Goal: Task Accomplishment & Management: Use online tool/utility

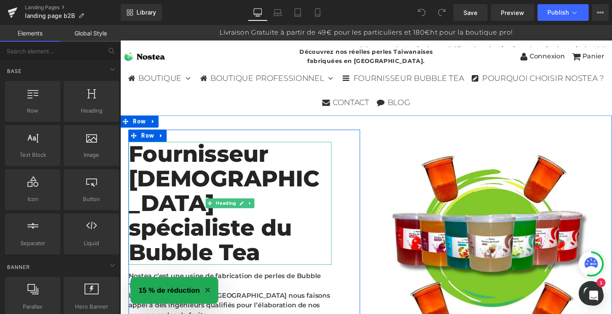
click at [272, 163] on h2 "Fournisseur [DEMOGRAPHIC_DATA] spécialiste du Bubble Tea" at bounding box center [233, 208] width 208 height 126
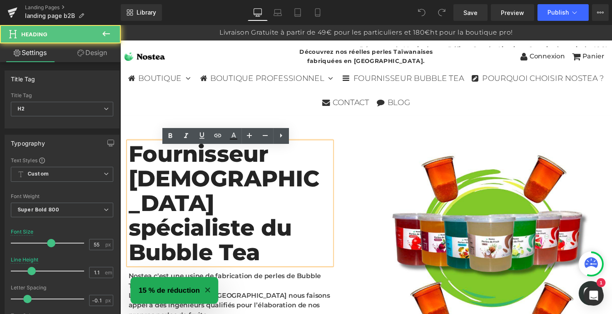
click at [270, 162] on h2 "Fournisseur [DEMOGRAPHIC_DATA] spécialiste du Bubble Tea" at bounding box center [233, 208] width 208 height 126
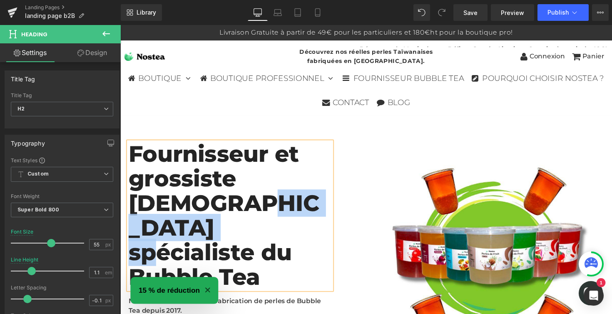
drag, startPoint x: 263, startPoint y: 229, endPoint x: 128, endPoint y: 227, distance: 135.0
click at [129, 227] on h2 "Fournisseur et grossiste [DEMOGRAPHIC_DATA] spécialiste du Bubble Tea" at bounding box center [233, 220] width 208 height 151
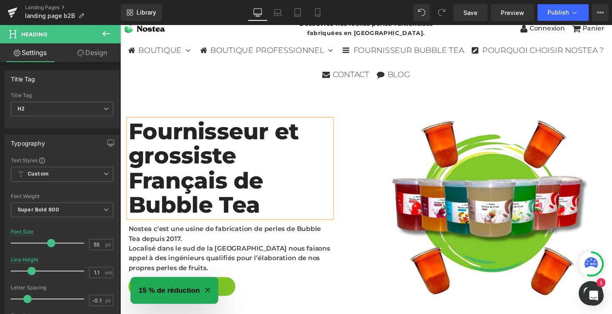
scroll to position [30, 0]
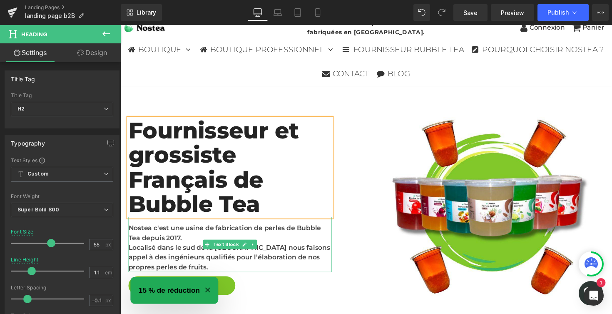
click at [232, 233] on div "Nostea c'est une usine de fabrication de perles de Bubble Tea depuis 2017. Loca…" at bounding box center [233, 249] width 208 height 57
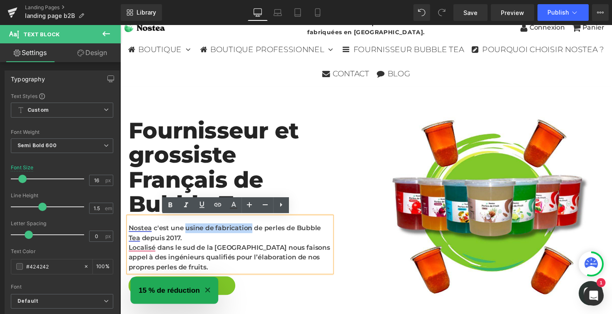
drag, startPoint x: 252, startPoint y: 232, endPoint x: 183, endPoint y: 233, distance: 68.7
click at [183, 233] on div "Nostea c'est une usine de fabrication de perles de Bubble Tea depuis 2017. Loca…" at bounding box center [233, 249] width 208 height 57
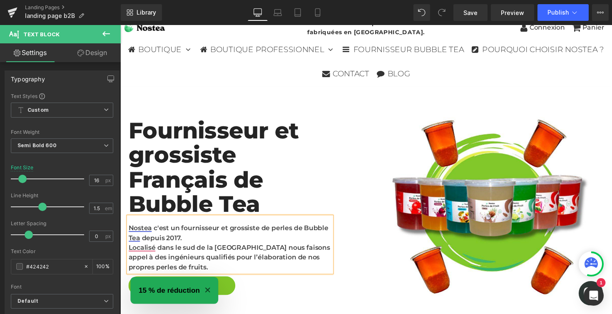
click at [142, 256] on div "Localisé dans le sud de la [GEOGRAPHIC_DATA] nous faisons appel à des ingénieur…" at bounding box center [233, 263] width 208 height 30
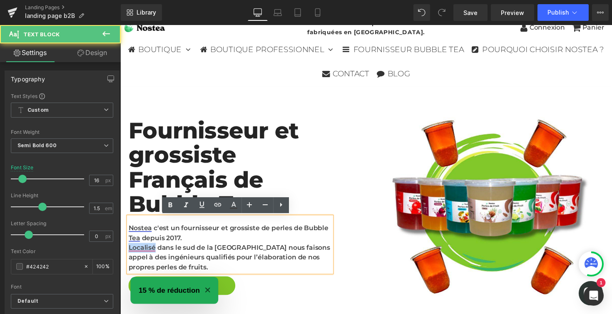
drag, startPoint x: 153, startPoint y: 252, endPoint x: 127, endPoint y: 252, distance: 26.2
click at [129, 252] on div "Localisé dans le sud de la [GEOGRAPHIC_DATA] nous faisons appel à des ingénieur…" at bounding box center [233, 263] width 208 height 30
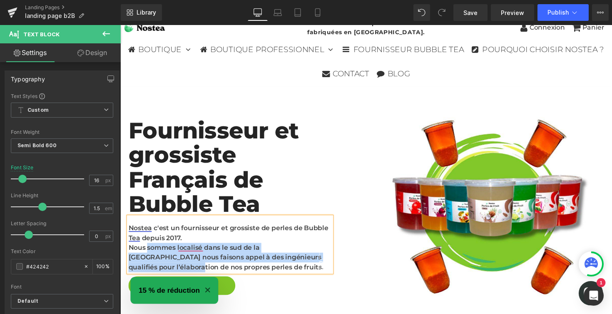
drag, startPoint x: 324, startPoint y: 262, endPoint x: 145, endPoint y: 254, distance: 178.8
click at [145, 254] on div "Nous sommes localisé dans le sud de la [GEOGRAPHIC_DATA] nous faisons appel à d…" at bounding box center [233, 263] width 208 height 30
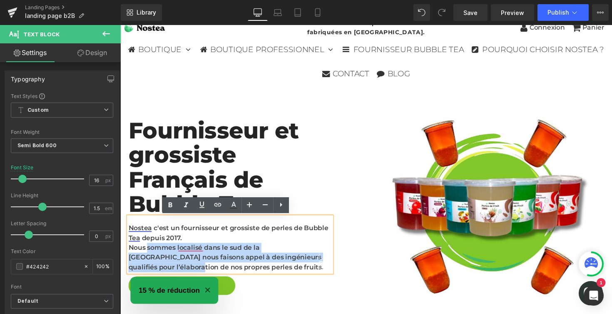
scroll to position [40, 0]
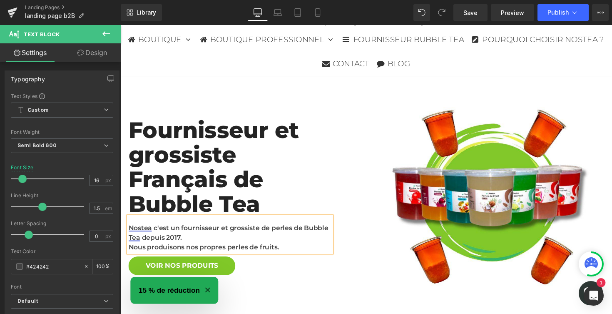
click at [284, 254] on div "Nous produisons nos propres perles de fruits." at bounding box center [233, 253] width 208 height 10
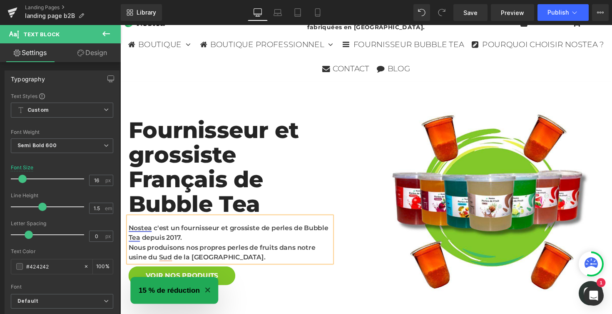
click at [283, 249] on div "Nous produisons nos propres perles de fruits dans notre usine du Sud de la [GEO…" at bounding box center [233, 258] width 208 height 20
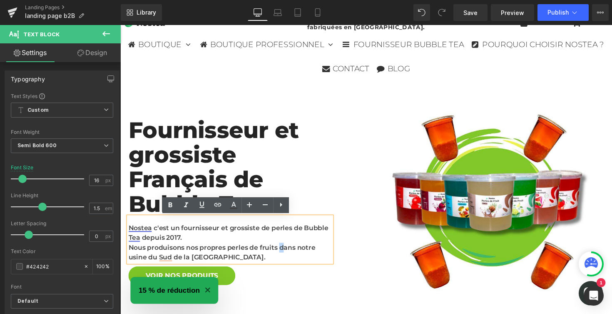
click at [282, 252] on div "Nous produisons nos propres perles de fruits dans notre usine du Sud de la [GEO…" at bounding box center [233, 258] width 208 height 20
click at [225, 259] on div "Nous produisons nos propres perles de fruits dans notre usine du Sud de la [GEO…" at bounding box center [233, 258] width 208 height 20
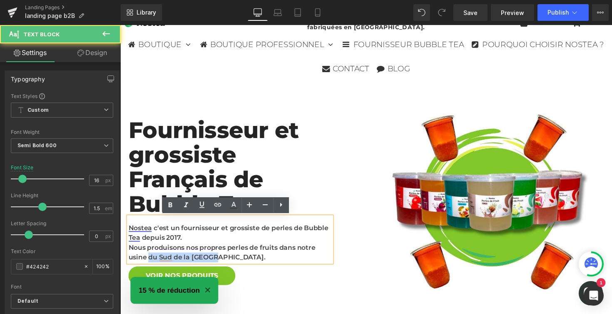
drag, startPoint x: 147, startPoint y: 262, endPoint x: 214, endPoint y: 264, distance: 67.1
click at [214, 264] on div "Nous produisons nos propres perles de fruits dans notre usine du Sud de la [GEO…" at bounding box center [233, 258] width 208 height 20
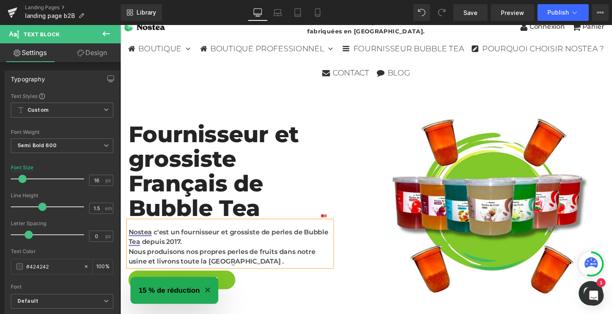
scroll to position [51, 0]
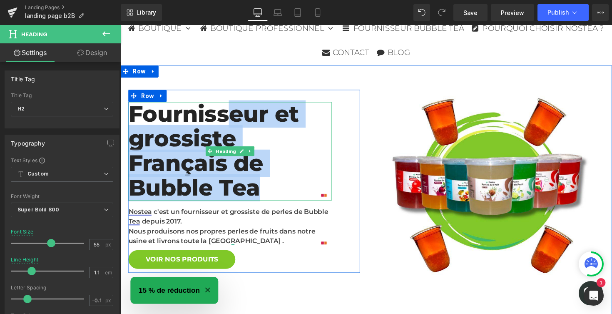
drag, startPoint x: 272, startPoint y: 196, endPoint x: 230, endPoint y: 124, distance: 83.1
click at [230, 124] on h2 "Fournisseur et grossiste Français de Bubble Tea" at bounding box center [233, 154] width 208 height 101
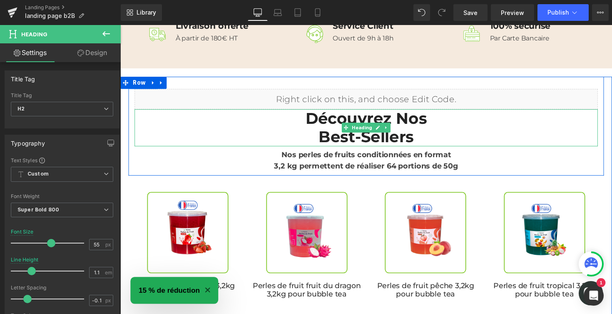
scroll to position [383, 0]
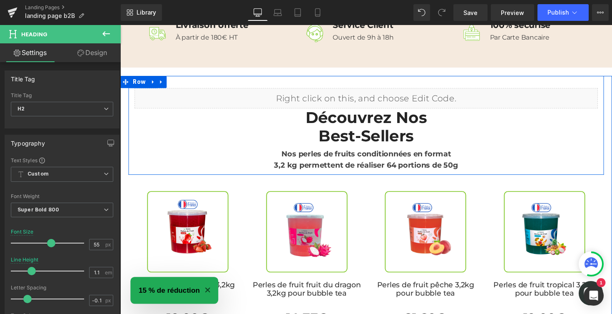
click at [359, 156] on strong "Nos perles de fruits conditionnées en format" at bounding box center [372, 156] width 174 height 9
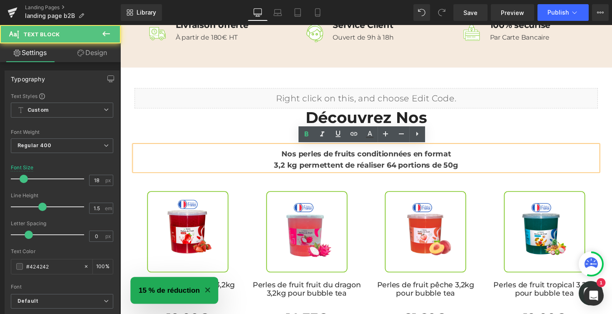
drag, startPoint x: 360, startPoint y: 158, endPoint x: 364, endPoint y: 163, distance: 6.0
click at [360, 158] on strong "Nos perles de fruits conditionnées en format" at bounding box center [372, 156] width 174 height 9
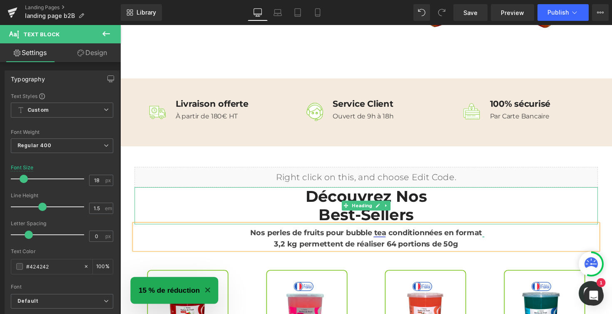
scroll to position [397, 0]
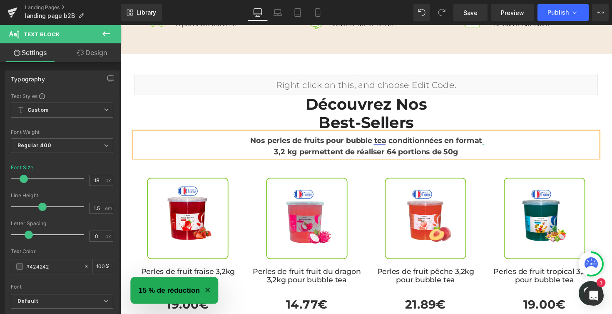
click at [573, 120] on h2 "Best-Sellers" at bounding box center [372, 124] width 475 height 19
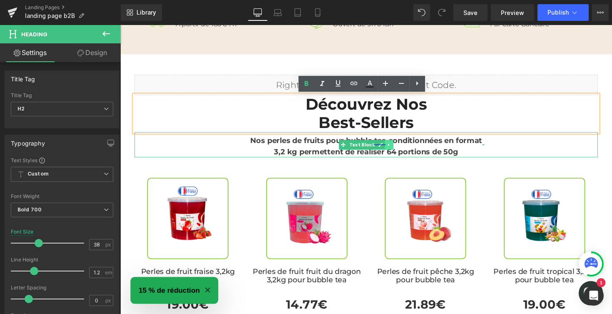
click at [394, 150] on icon at bounding box center [396, 147] width 5 height 5
click at [389, 150] on icon at bounding box center [391, 147] width 5 height 5
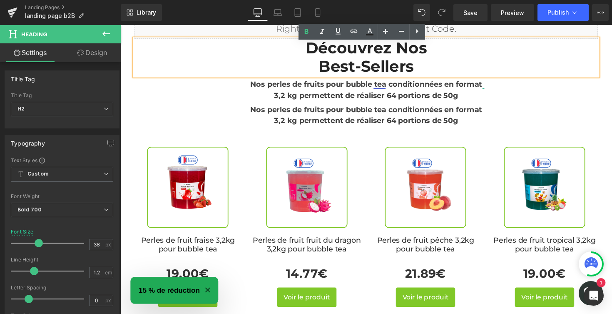
scroll to position [455, 0]
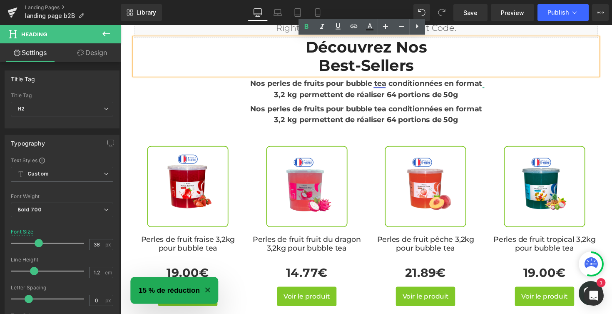
click at [463, 112] on strong "Nos perles de fruits pour bubble tea conditionnées en format" at bounding box center [373, 110] width 238 height 9
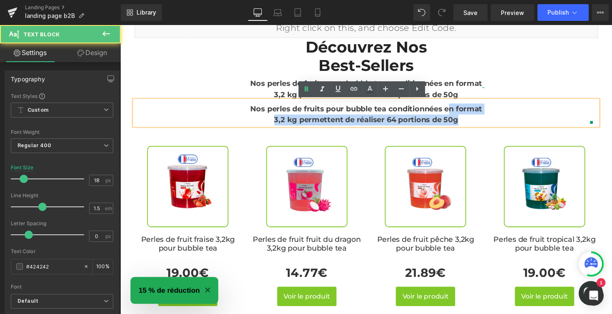
drag, startPoint x: 456, startPoint y: 112, endPoint x: 459, endPoint y: 132, distance: 19.8
click at [455, 136] on div "Liquid Découvrez nos Best-Sellers Heading Nos perles de fruits pour bubble tea …" at bounding box center [372, 199] width 487 height 388
click at [545, 104] on div "Nos perles de fruits pour bubble tea conditionnées en format 3,2 kg permettent …" at bounding box center [372, 115] width 475 height 26
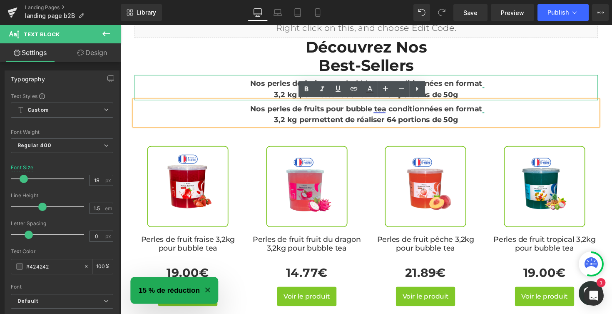
click at [137, 92] on div "3,2 kg permettent de réaliser 64 portions de 50g" at bounding box center [372, 96] width 475 height 11
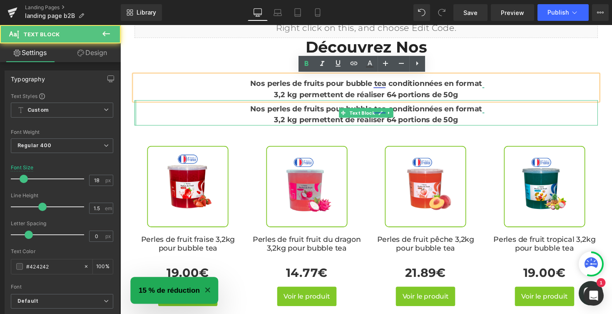
click at [135, 107] on div "Nos perles de fruits pour bubble tea conditionnées en format 3,2 kg permettent …" at bounding box center [372, 115] width 475 height 26
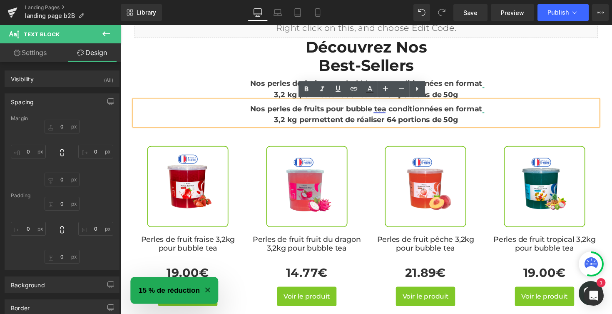
type input "0"
type input "8"
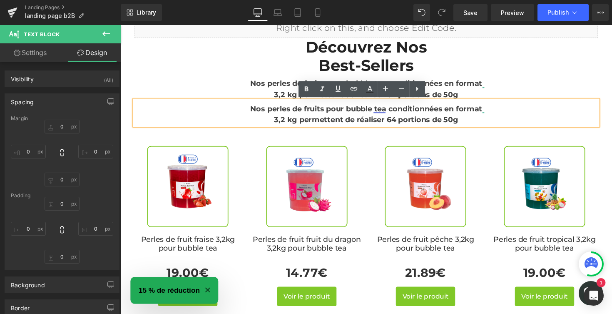
type input "0"
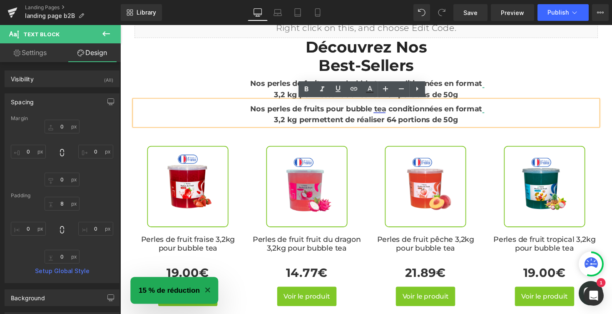
click at [191, 108] on div "Nos perles de fruits pour bubble tea conditionnées en format 3,2 kg permettent …" at bounding box center [372, 115] width 475 height 26
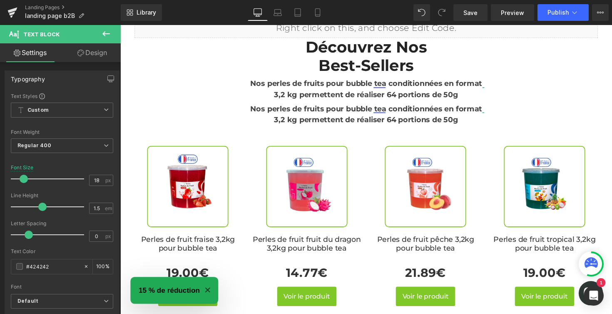
click at [107, 33] on icon at bounding box center [106, 34] width 10 height 10
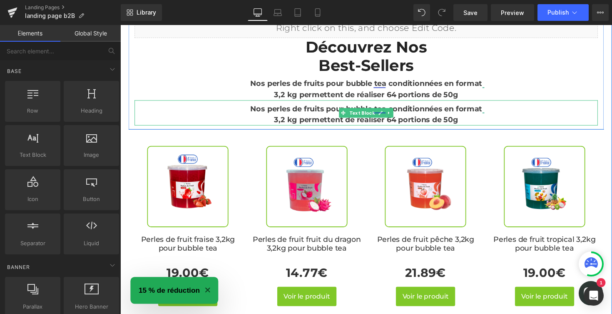
click at [507, 119] on div "3,2 kg permettent de réaliser 64 portions de 50g" at bounding box center [372, 122] width 475 height 11
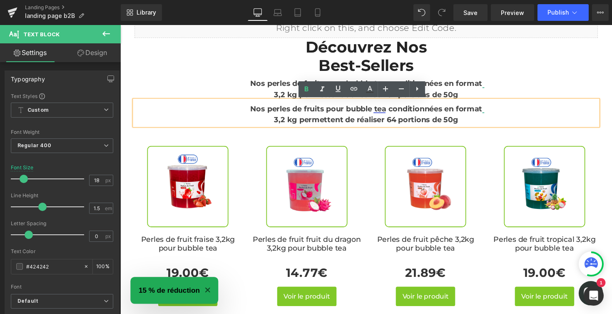
click at [612, 106] on div "Liquid Découvrez nos Best-Sellers Heading Nos perles de fruits pour bubble tea …" at bounding box center [372, 220] width 504 height 430
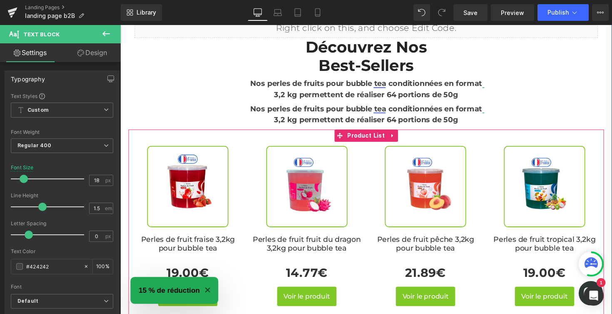
drag, startPoint x: 511, startPoint y: 135, endPoint x: 501, endPoint y: 116, distance: 20.7
click at [502, 125] on div "Nos perles de fruits pour bubble tea conditionnées en format 3,2 kg permettent …" at bounding box center [372, 115] width 475 height 26
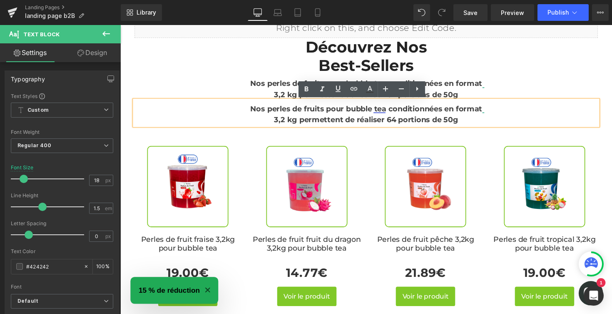
click at [497, 112] on div "Nos perles de fruits pour bubble tea conditionnées en format 3,2 kg permettent …" at bounding box center [372, 115] width 475 height 26
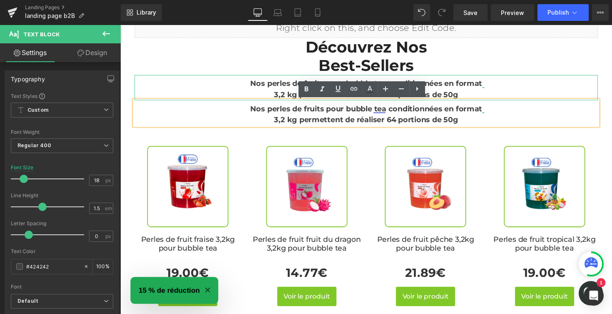
click at [495, 93] on div "3,2 kg permettent de réaliser 64 portions de 50g" at bounding box center [372, 96] width 475 height 11
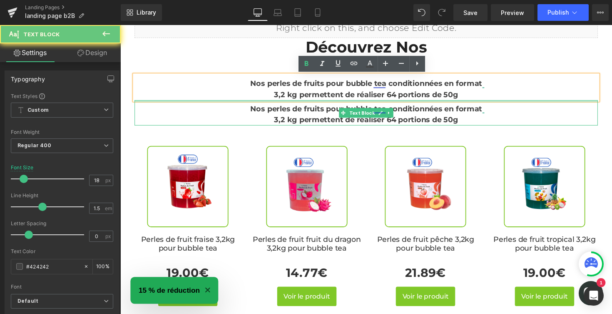
click at [347, 102] on div "3,2 kg permettent de réaliser 64 portions de 50g" at bounding box center [372, 96] width 475 height 11
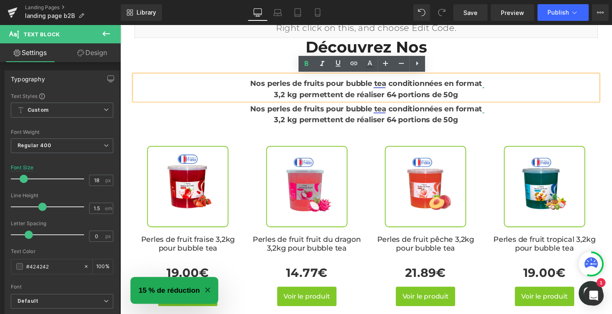
click at [356, 110] on link "Text Block" at bounding box center [363, 115] width 38 height 10
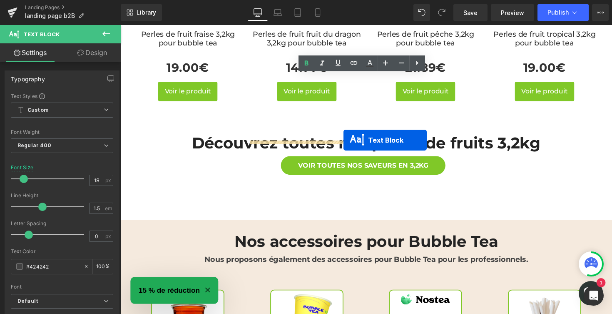
scroll to position [707, 0]
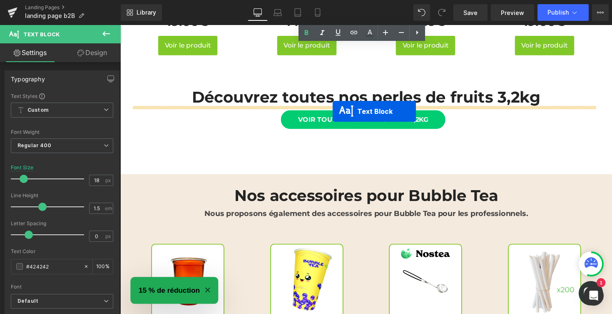
drag, startPoint x: 346, startPoint y: 113, endPoint x: 338, endPoint y: 113, distance: 7.9
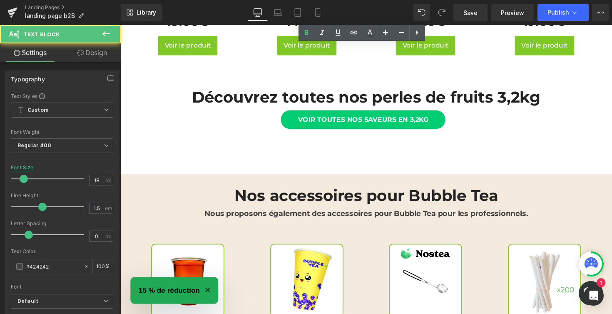
scroll to position [686, 0]
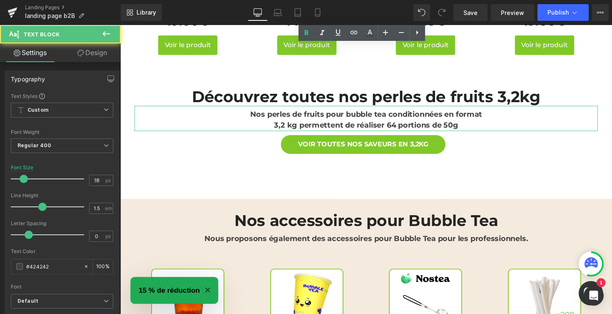
click at [332, 119] on strong "Nos perles de fruits pour bubble tea conditionnées en format" at bounding box center [373, 116] width 238 height 9
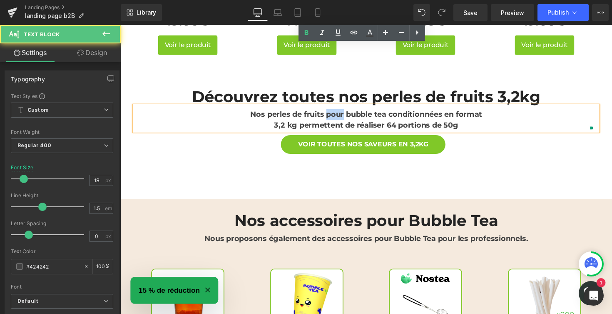
click at [332, 119] on strong "Nos perles de fruits pour bubble tea conditionnées en format" at bounding box center [373, 116] width 238 height 9
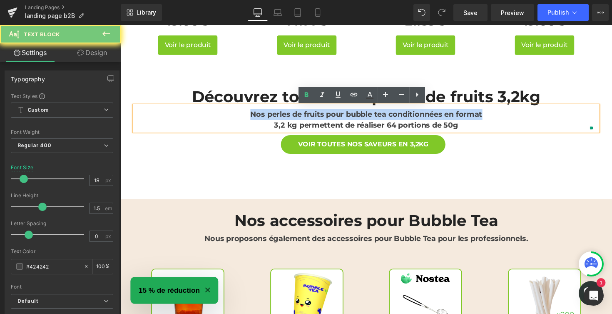
click at [332, 119] on strong "Nos perles de fruits pour bubble tea conditionnées en format" at bounding box center [373, 116] width 238 height 9
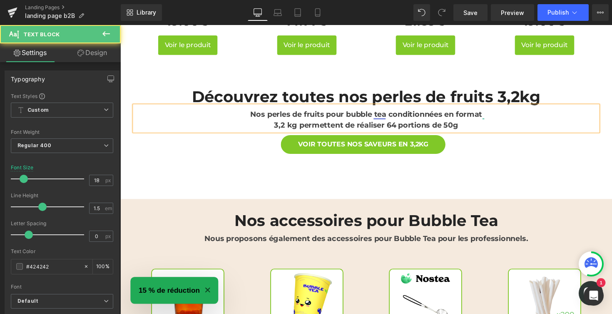
click at [471, 130] on div "3,2 kg permettent de réaliser 64 portions de 50g" at bounding box center [372, 127] width 475 height 11
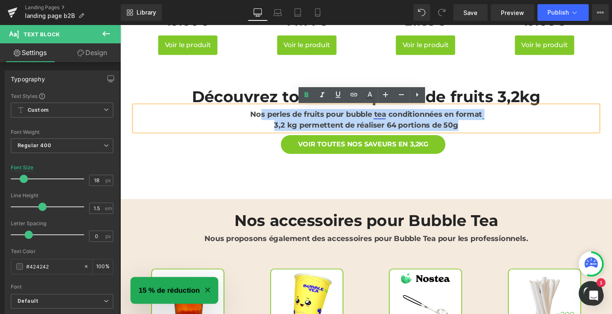
drag, startPoint x: 468, startPoint y: 130, endPoint x: 257, endPoint y: 115, distance: 211.3
click at [257, 115] on div "Nos perles de fruits pour bubble tea conditionnées en format 3,2 kg permettent …" at bounding box center [372, 121] width 475 height 26
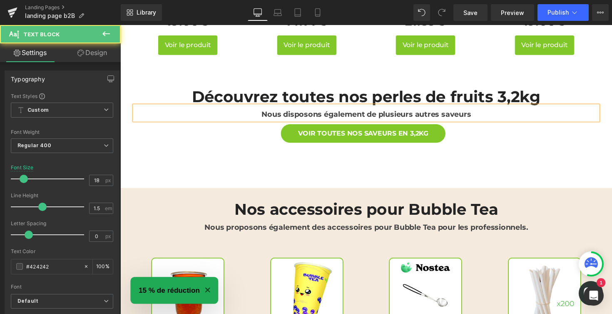
click at [259, 115] on div "Nous disposons également de plusieurs autres saveurs" at bounding box center [372, 115] width 475 height 15
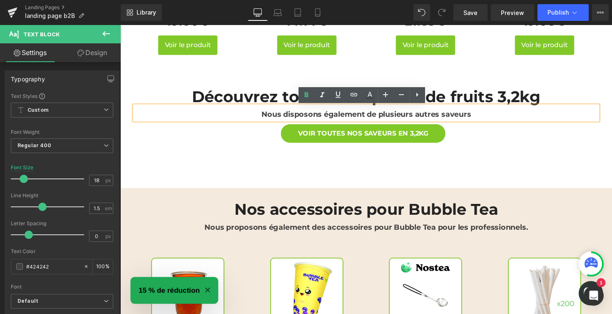
click at [265, 118] on strong "Nous disposons également de plusieurs autres saveurs" at bounding box center [372, 116] width 215 height 9
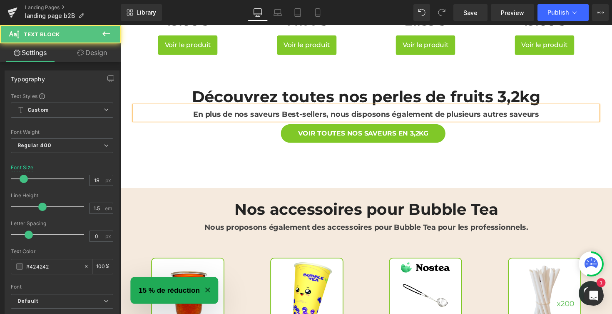
click at [561, 120] on div "En plus de nos saveurs Best-sellers, nous disposons également de plusieurs autr…" at bounding box center [372, 115] width 475 height 15
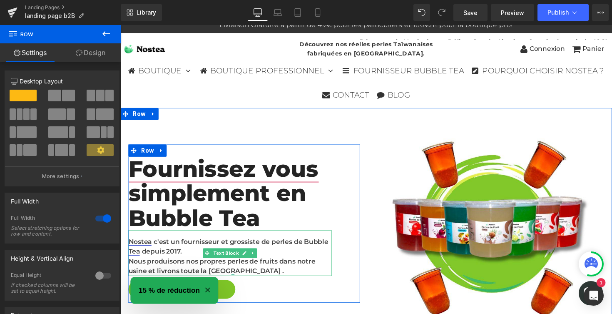
scroll to position [57, 0]
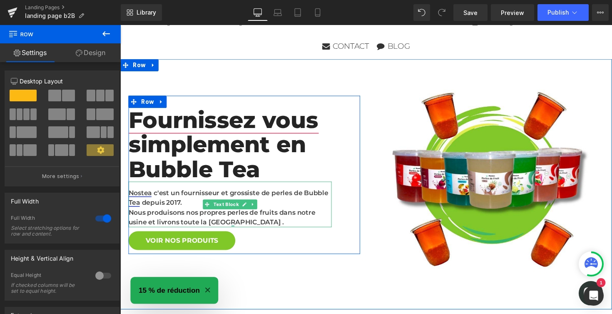
click at [261, 226] on div "Nous produisons nos propres perles de fruits dans notre usine et livrons toute …" at bounding box center [233, 222] width 208 height 20
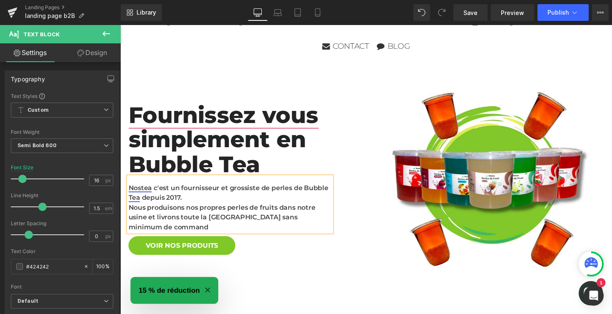
scroll to position [52, 0]
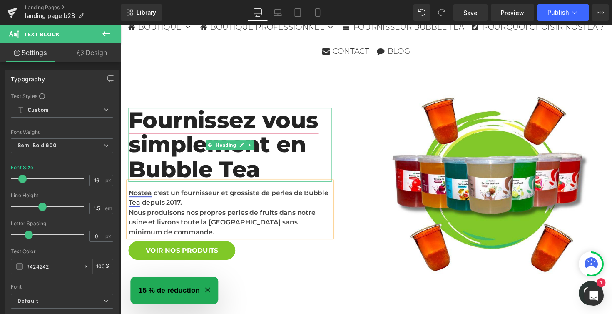
click at [265, 128] on h2 "Fournissez vous simplement en Bubble Tea" at bounding box center [233, 148] width 208 height 76
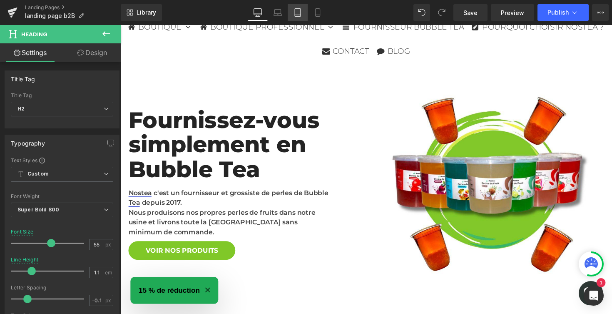
click at [295, 13] on icon at bounding box center [298, 12] width 8 height 8
type input "44"
type input "100"
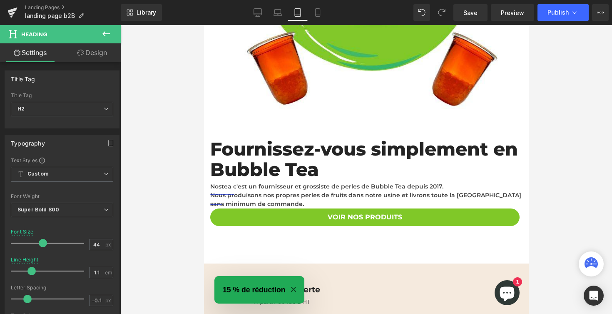
scroll to position [281, 0]
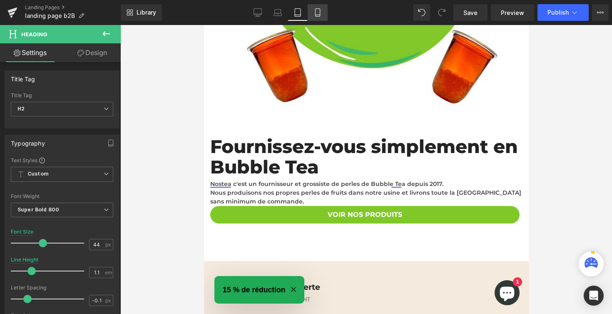
click at [322, 14] on icon at bounding box center [318, 12] width 8 height 8
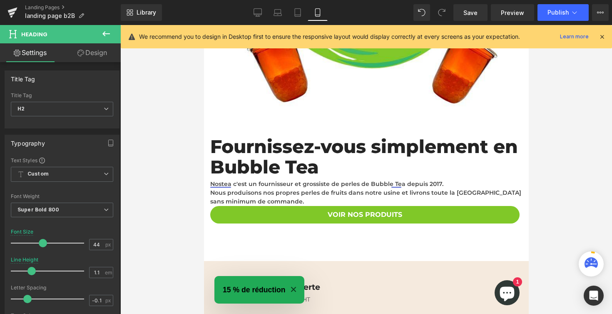
type input "38"
type input "1.2"
type input "100"
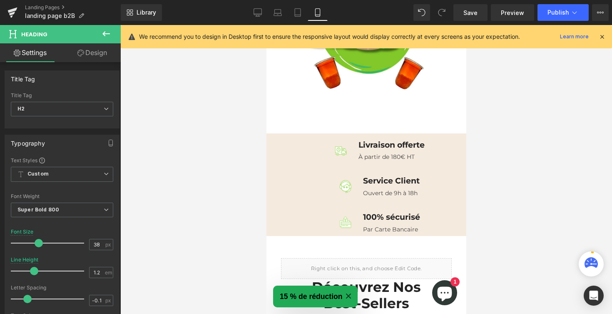
scroll to position [257, 0]
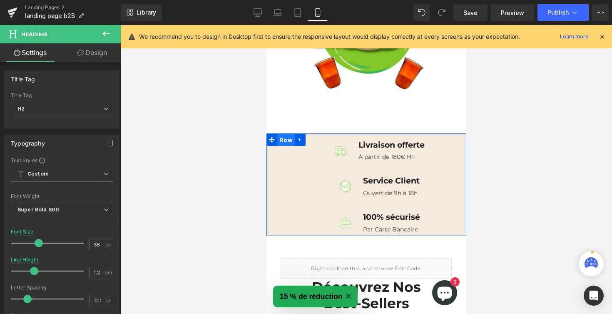
click at [282, 143] on span "Row" at bounding box center [285, 140] width 17 height 12
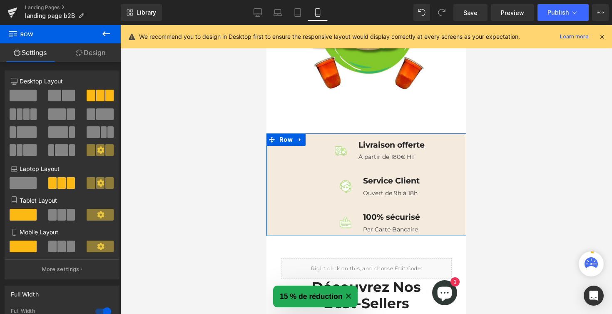
click at [89, 56] on link "Design" at bounding box center [90, 52] width 60 height 19
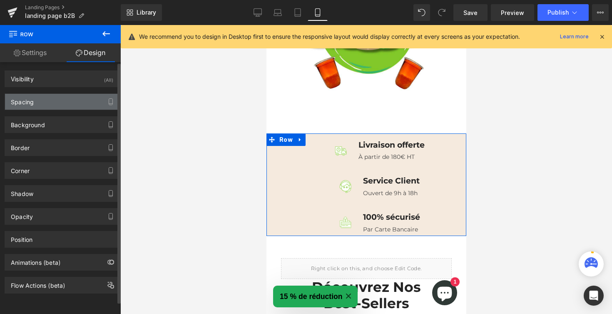
click at [46, 103] on div "Spacing" at bounding box center [62, 102] width 114 height 16
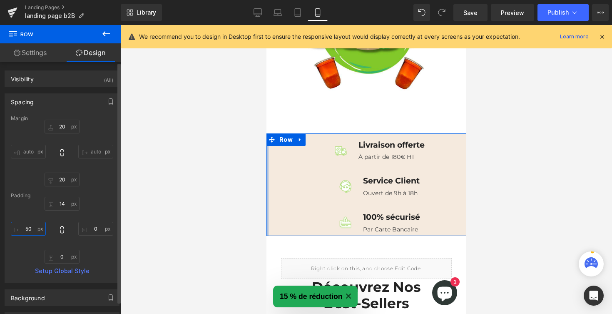
click at [28, 230] on input "50" at bounding box center [28, 229] width 35 height 14
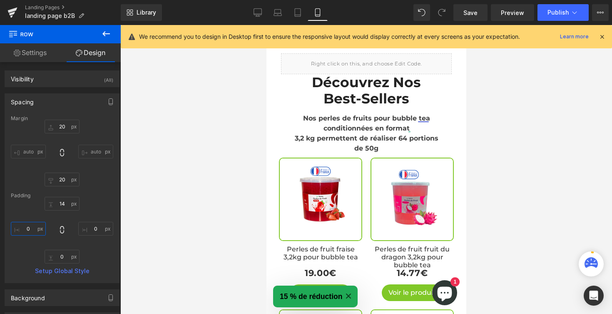
scroll to position [463, 0]
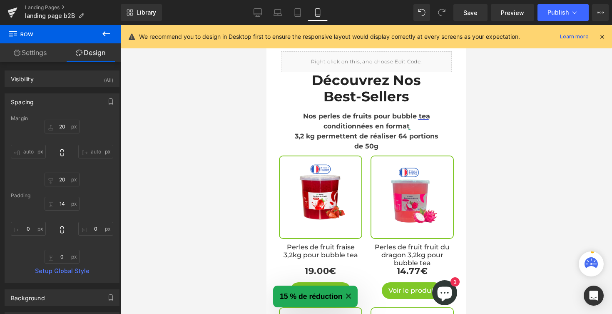
click at [375, 102] on h2 "Best-Sellers" at bounding box center [366, 96] width 171 height 17
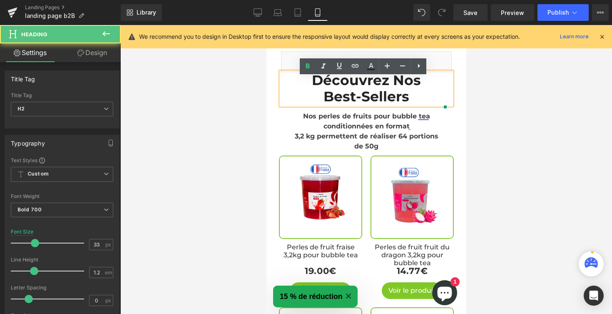
click at [394, 84] on h2 "Découvrez nos" at bounding box center [366, 80] width 171 height 17
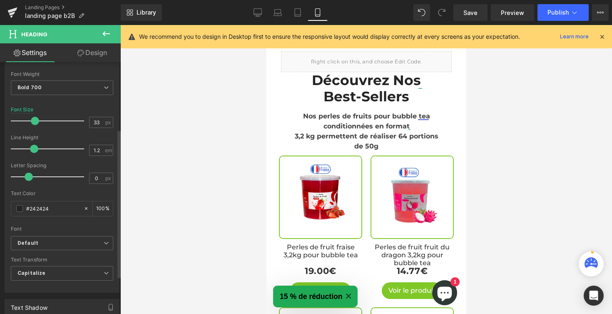
scroll to position [146, 0]
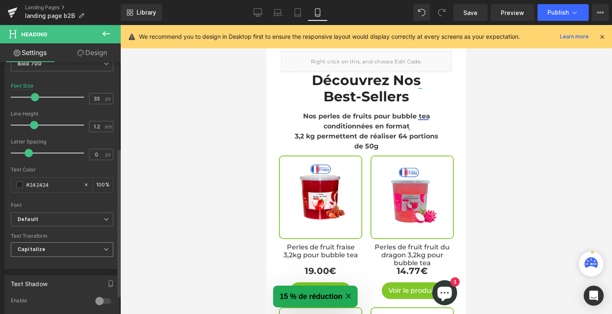
click at [53, 246] on span "Capitalize" at bounding box center [62, 249] width 102 height 15
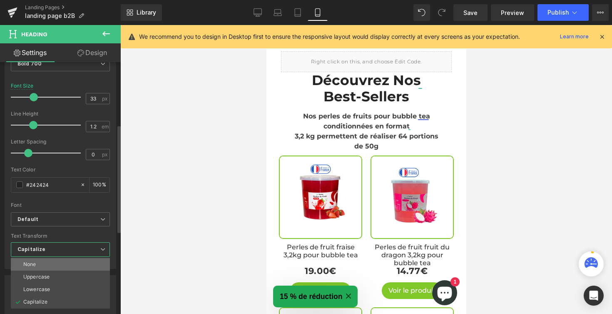
click at [38, 263] on li "None" at bounding box center [60, 264] width 99 height 12
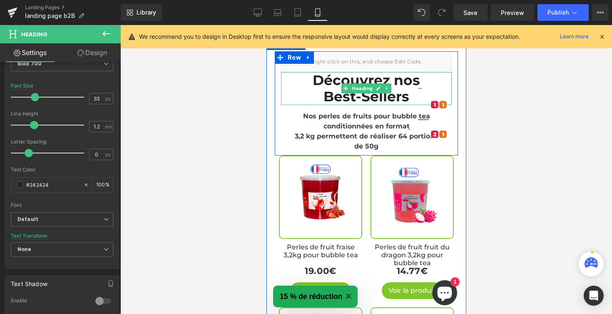
click at [341, 99] on h2 "Best-Sellers" at bounding box center [366, 96] width 171 height 17
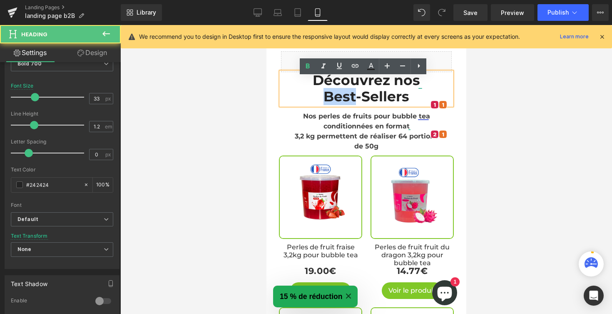
click at [341, 99] on h2 "Best-Sellers" at bounding box center [366, 96] width 171 height 17
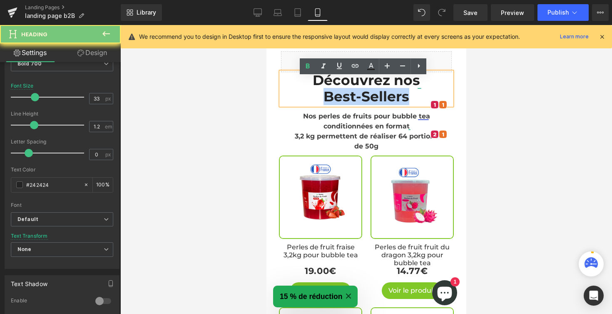
click at [341, 99] on h2 "Best-Sellers" at bounding box center [366, 96] width 171 height 17
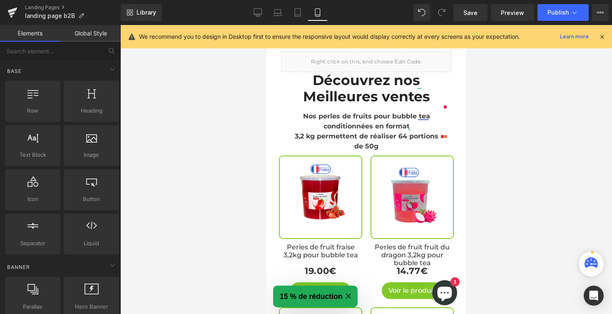
click at [481, 112] on div at bounding box center [366, 169] width 492 height 289
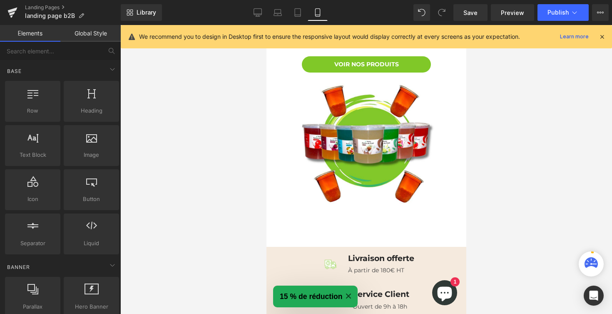
scroll to position [0, 0]
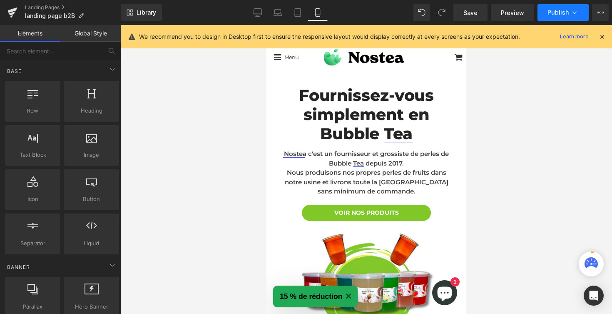
click at [551, 17] on button "Publish" at bounding box center [563, 12] width 51 height 17
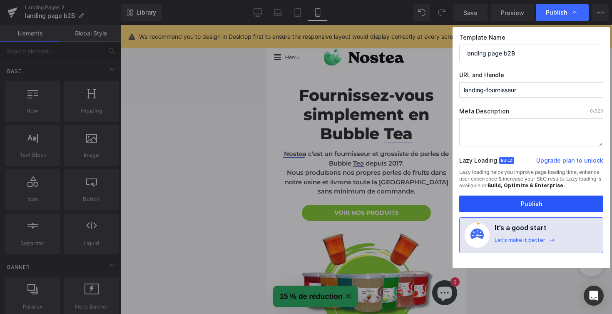
click at [501, 204] on button "Publish" at bounding box center [531, 203] width 144 height 17
